Goal: Transaction & Acquisition: Obtain resource

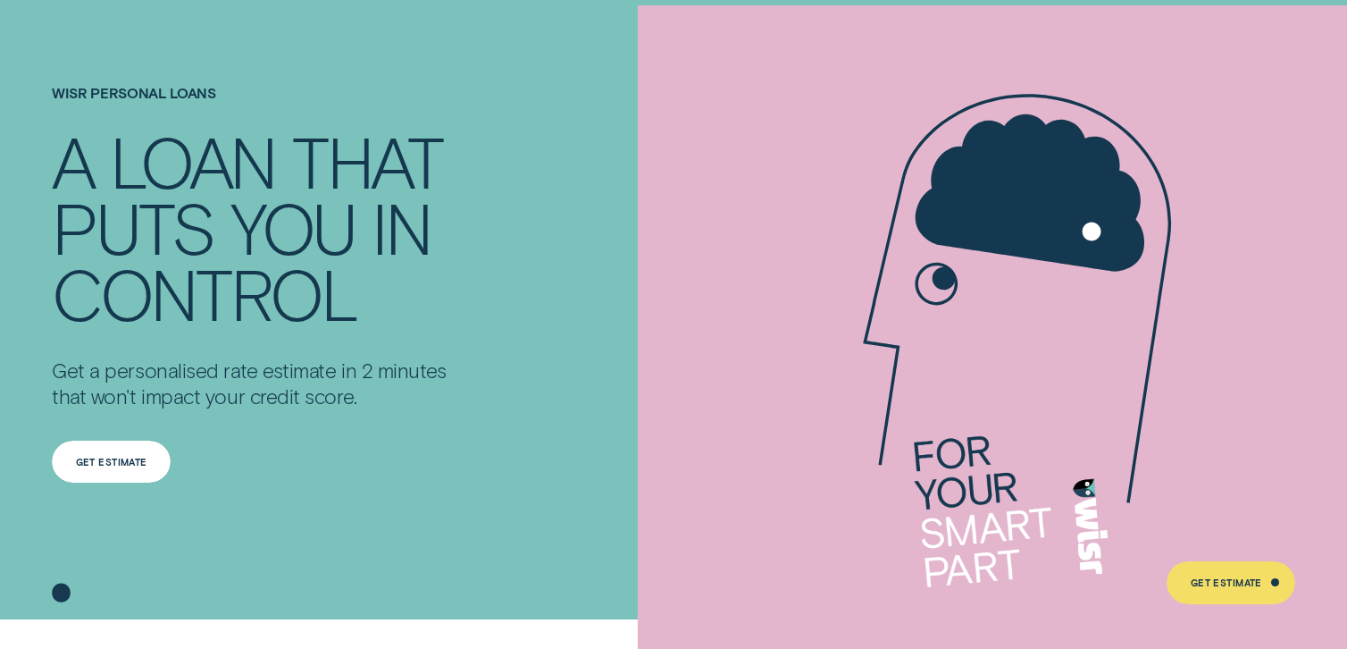
drag, startPoint x: 0, startPoint y: 0, endPoint x: 113, endPoint y: 460, distance: 473.6
click at [113, 460] on div "Get Estimate" at bounding box center [111, 461] width 71 height 8
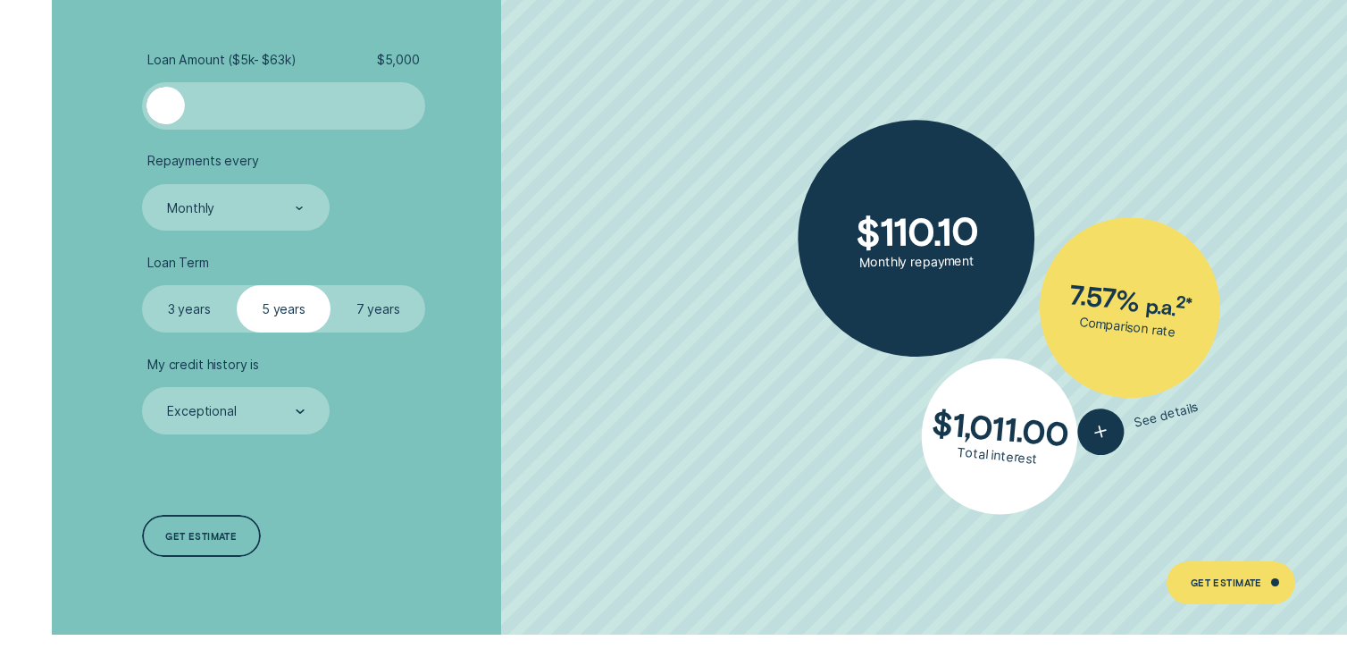
scroll to position [3305, 0]
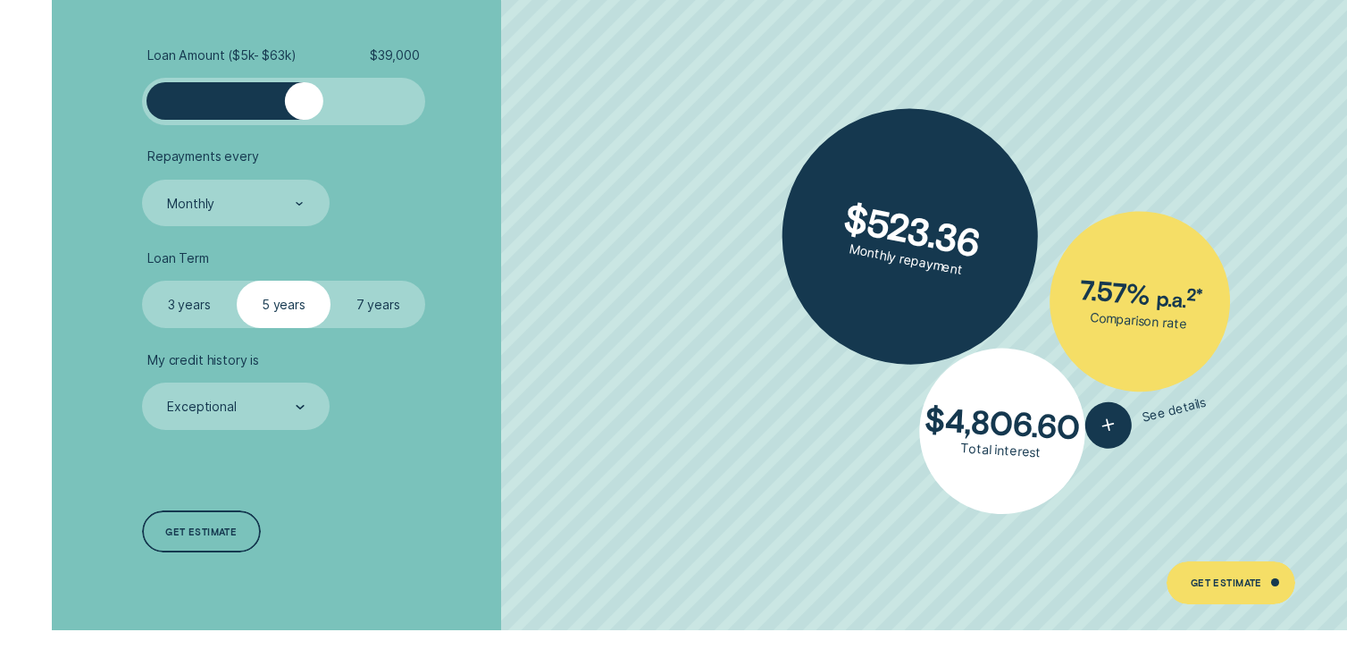
drag, startPoint x: 170, startPoint y: 99, endPoint x: 305, endPoint y: 103, distance: 135.8
click at [305, 103] on div at bounding box center [304, 101] width 38 height 38
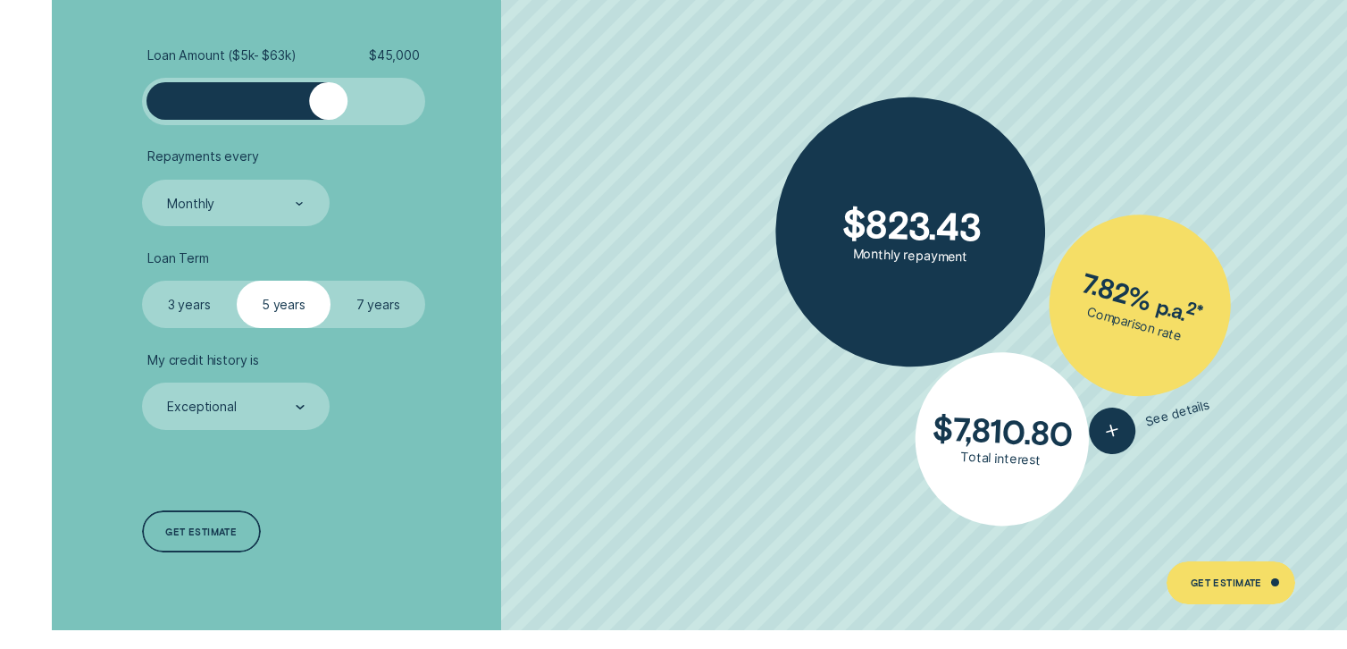
drag, startPoint x: 307, startPoint y: 108, endPoint x: 330, endPoint y: 107, distance: 22.3
click at [330, 107] on div at bounding box center [328, 101] width 38 height 38
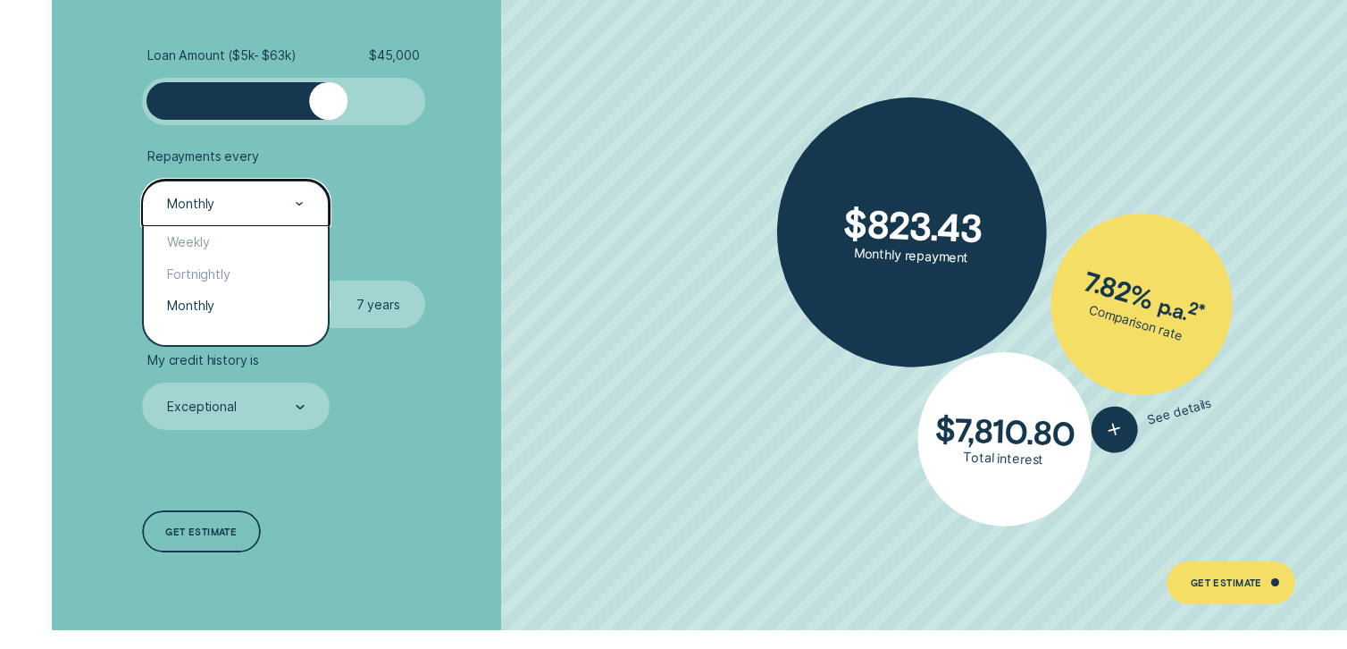
click at [296, 198] on div at bounding box center [300, 204] width 9 height 46
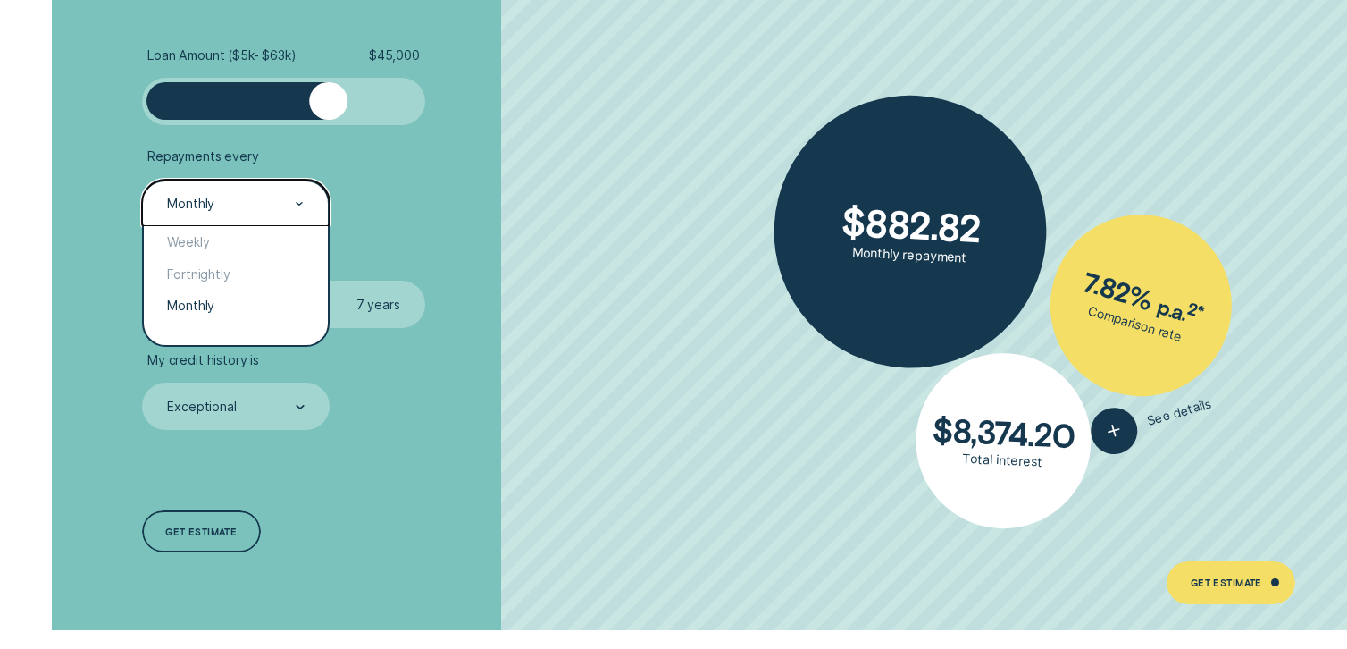
click at [230, 305] on div "Monthly" at bounding box center [236, 304] width 185 height 31
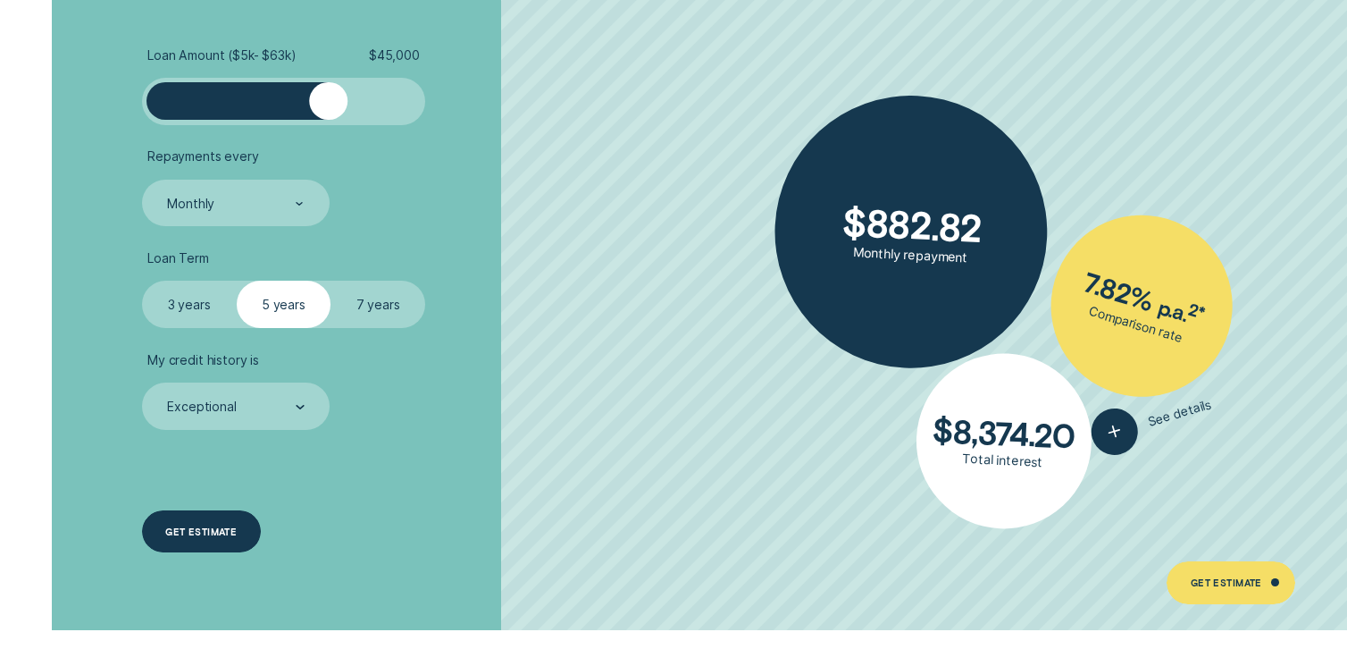
click at [222, 529] on div "Get estimate" at bounding box center [200, 531] width 71 height 8
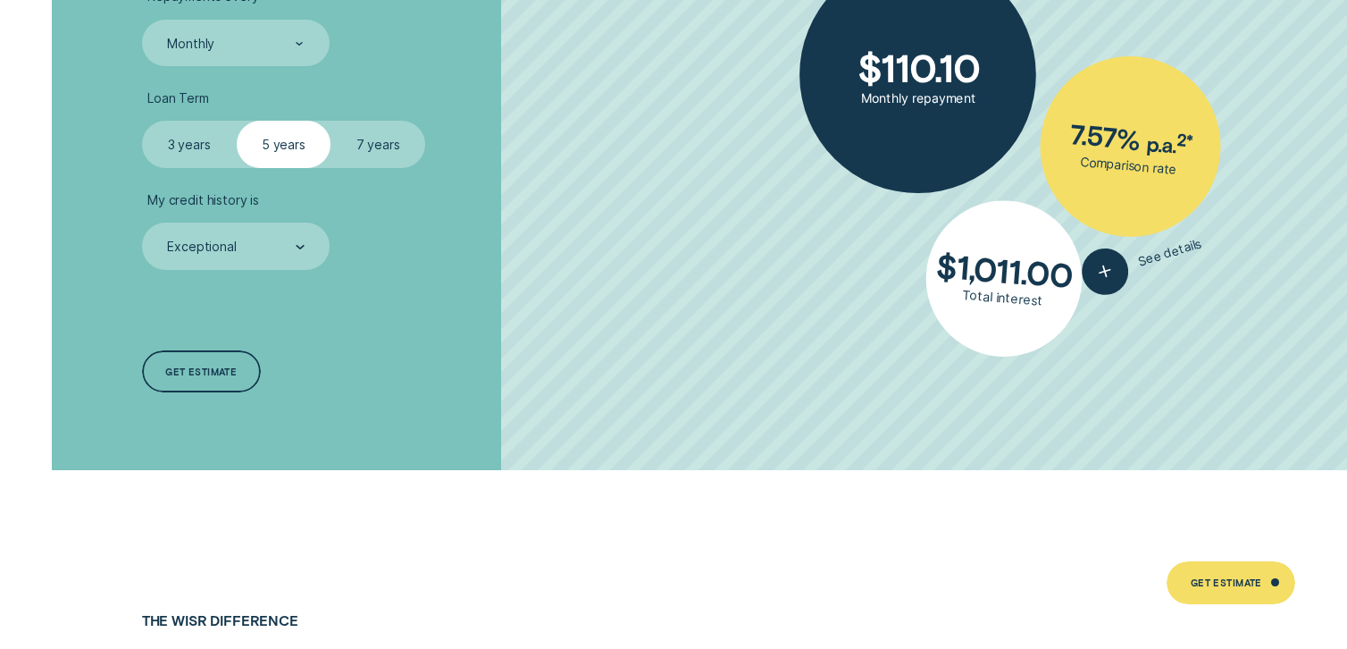
scroll to position [3394, 0]
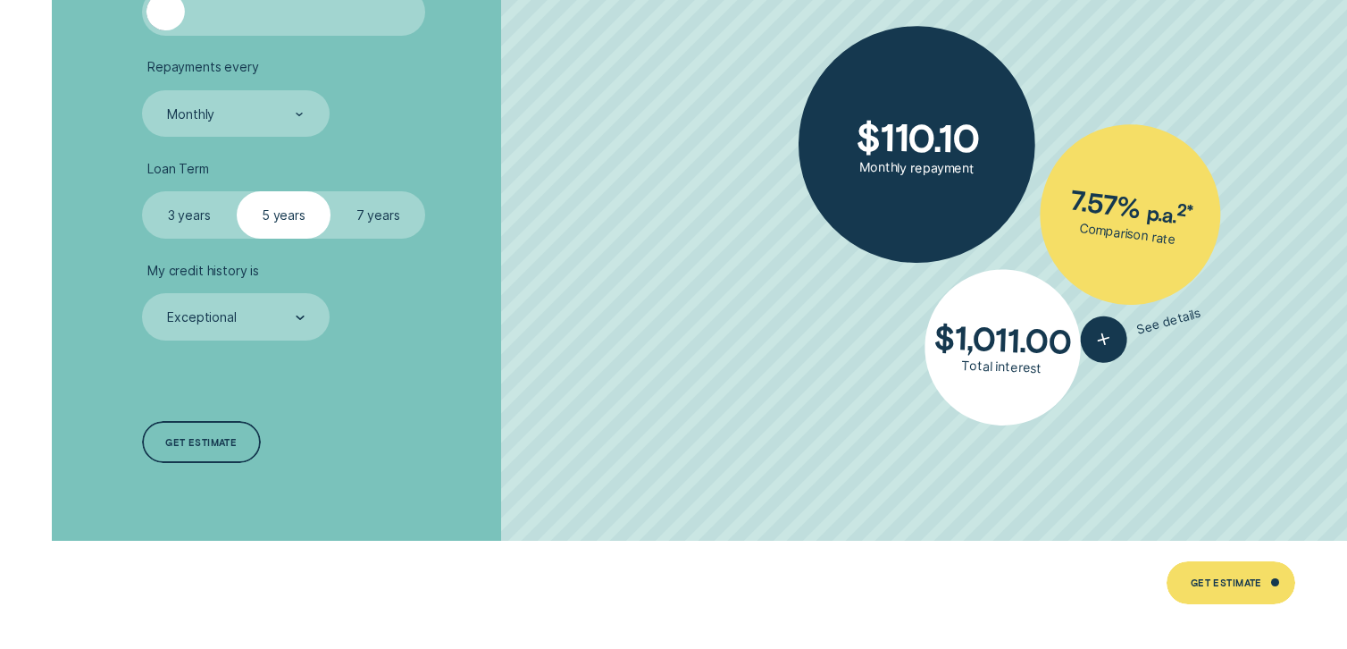
click at [202, 216] on label "3 years" at bounding box center [189, 214] width 95 height 47
click at [142, 191] on input "3 years" at bounding box center [142, 191] width 0 height 0
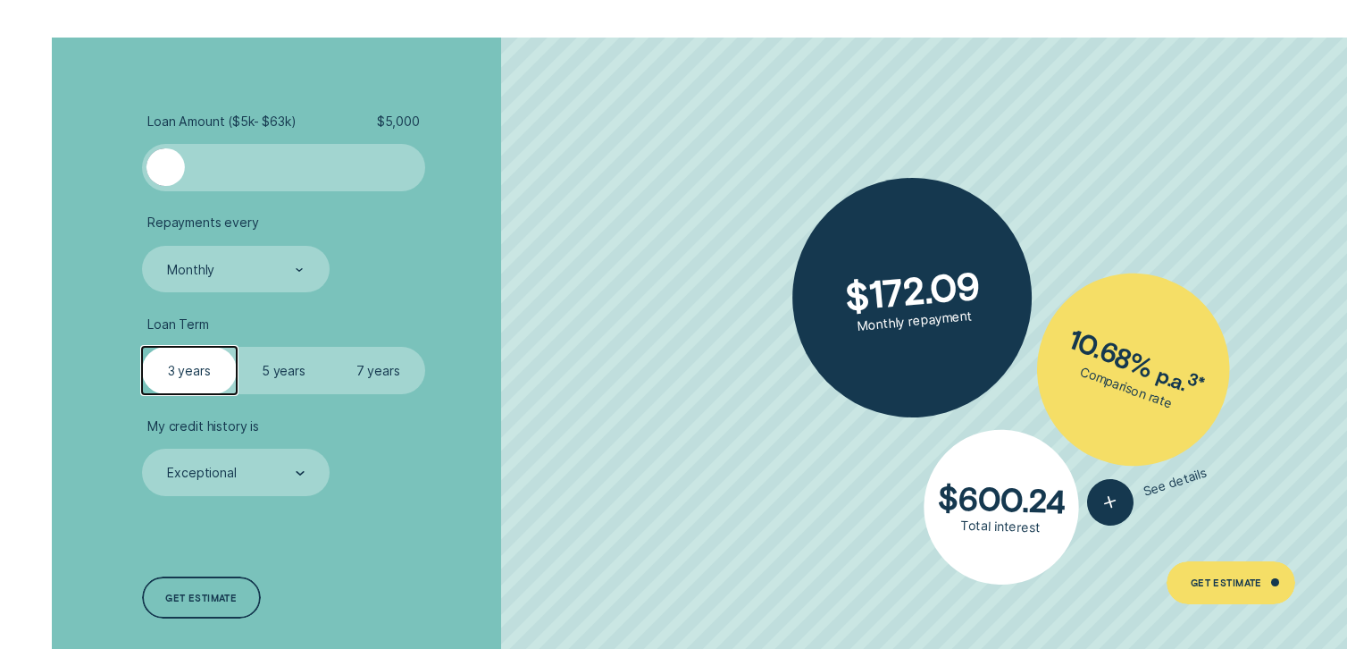
scroll to position [3216, 0]
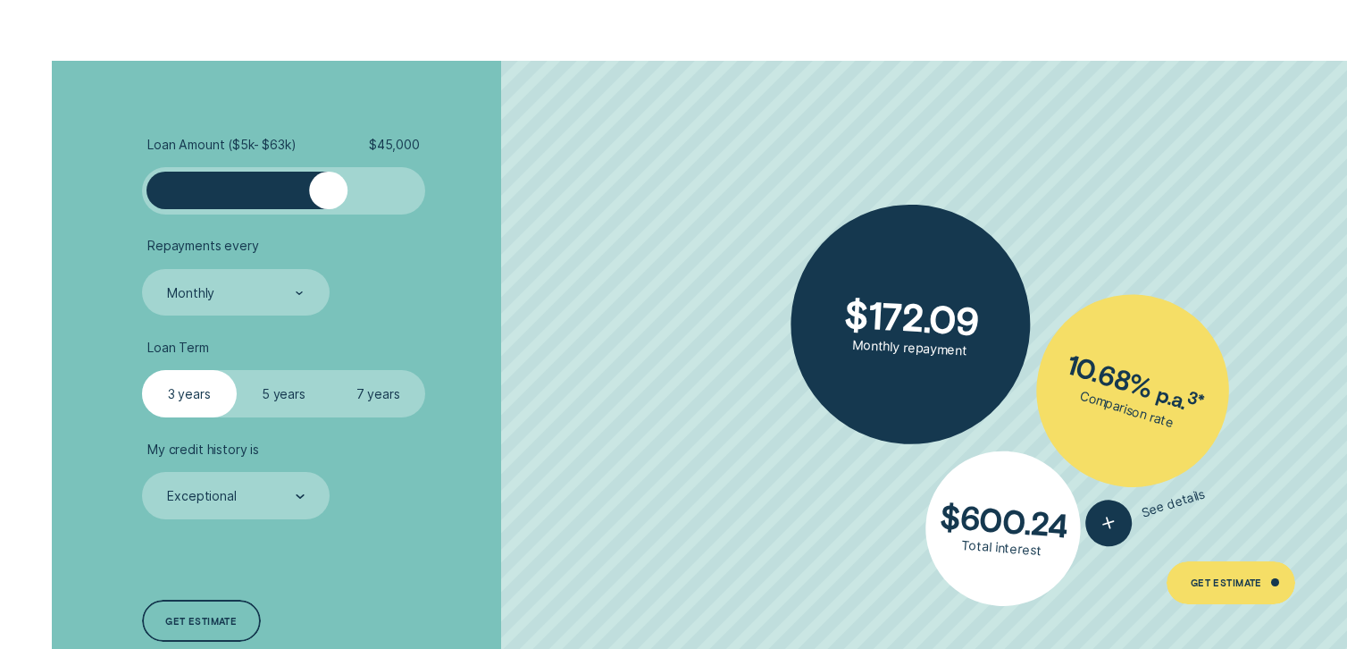
drag, startPoint x: 171, startPoint y: 187, endPoint x: 327, endPoint y: 188, distance: 156.3
click at [327, 188] on div at bounding box center [328, 191] width 38 height 38
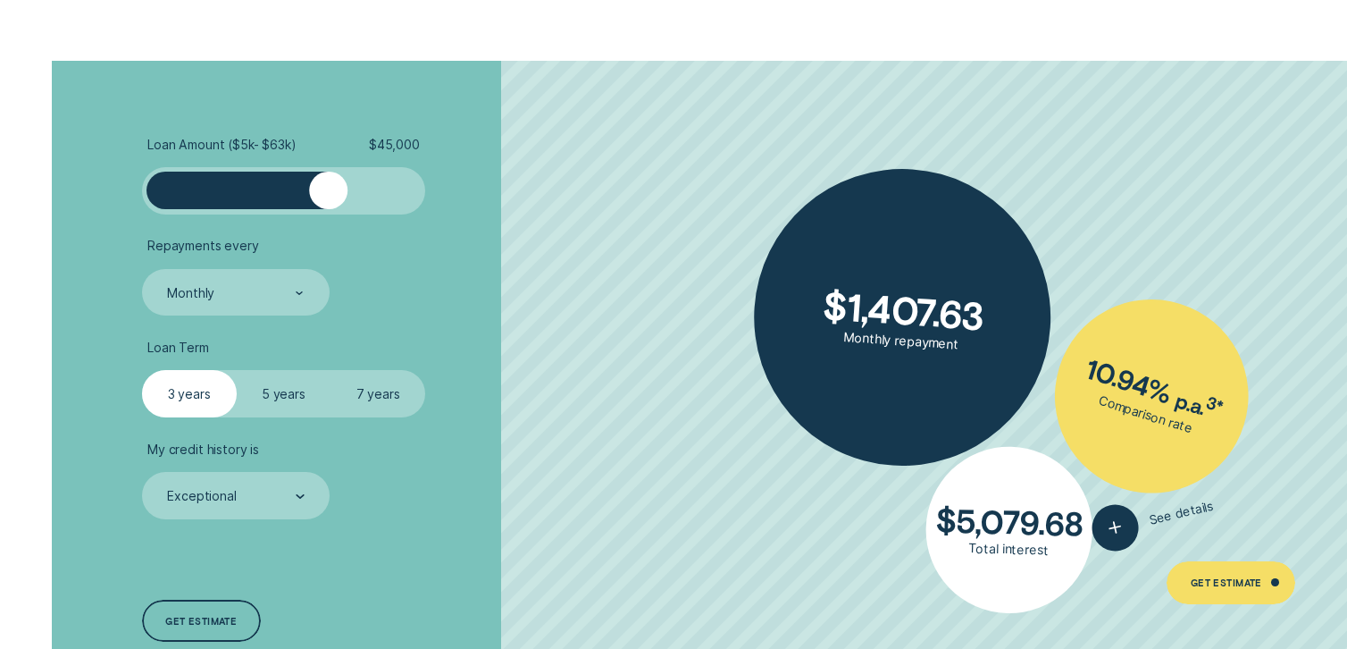
click at [288, 390] on label "5 years" at bounding box center [284, 393] width 95 height 47
click at [237, 370] on input "5 years" at bounding box center [237, 370] width 0 height 0
